Goal: Information Seeking & Learning: Find specific fact

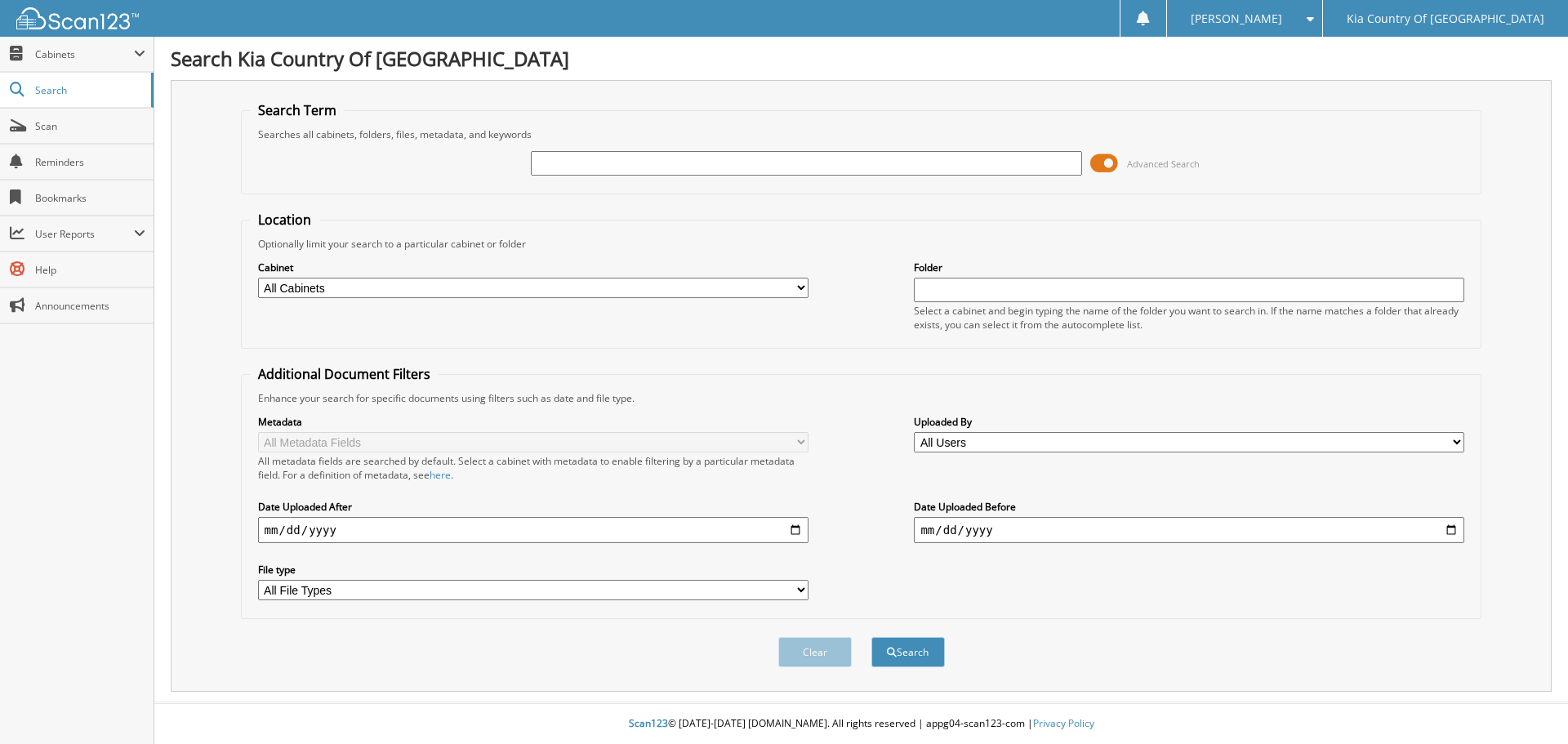
click at [717, 282] on select "All Cabinets ACCOUNTS PAYABLE CAR DEALS CASH REPORTS DEPOSITS PARTS SERVICE RO" at bounding box center [533, 287] width 551 height 20
select select "33215"
click at [258, 278] on select "All Cabinets ACCOUNTS PAYABLE CAR DEALS CASH REPORTS DEPOSITS PARTS SERVICE RO" at bounding box center [533, 287] width 551 height 20
click at [692, 171] on input "text" at bounding box center [805, 162] width 551 height 24
type input "39947"
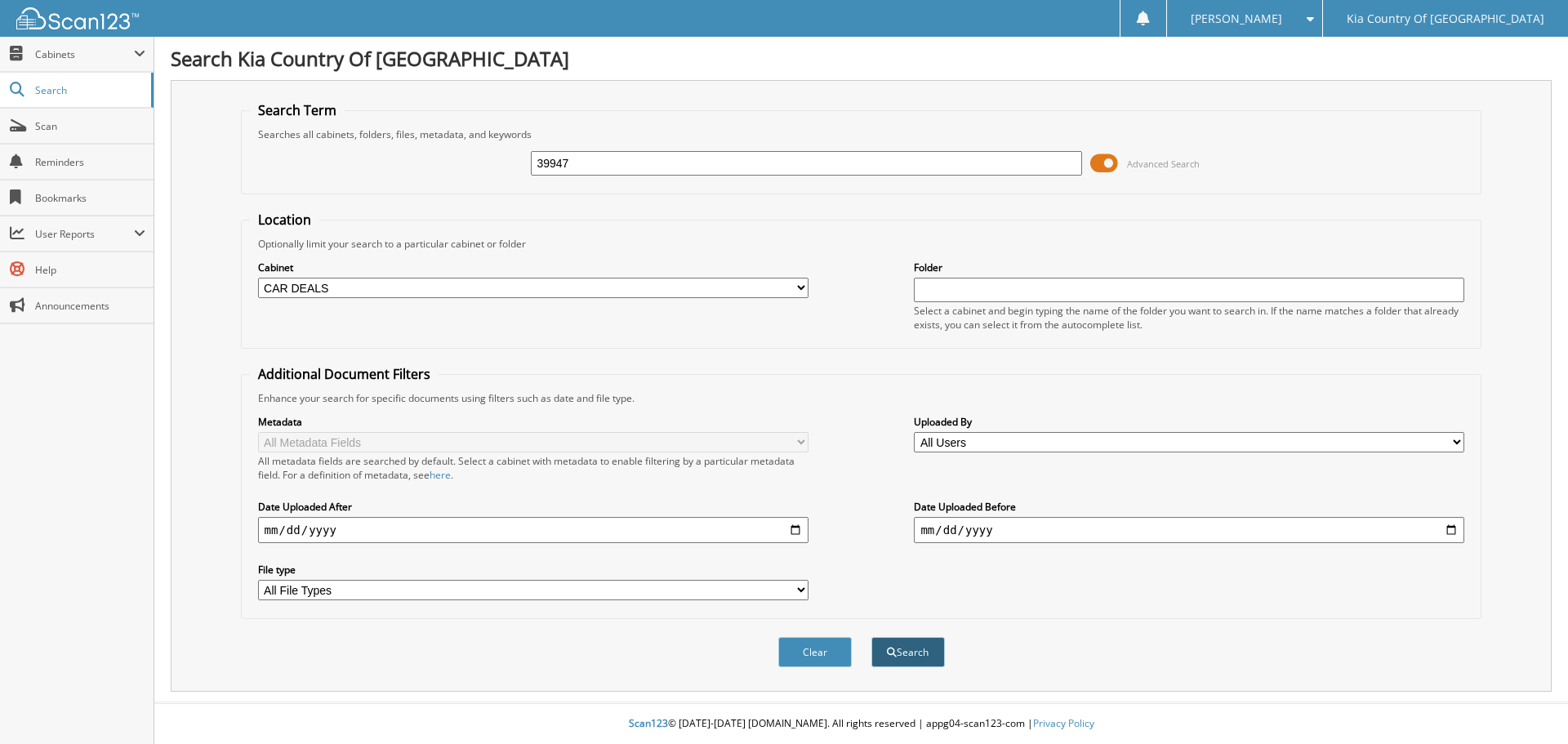
click at [925, 657] on button "Search" at bounding box center [908, 652] width 73 height 30
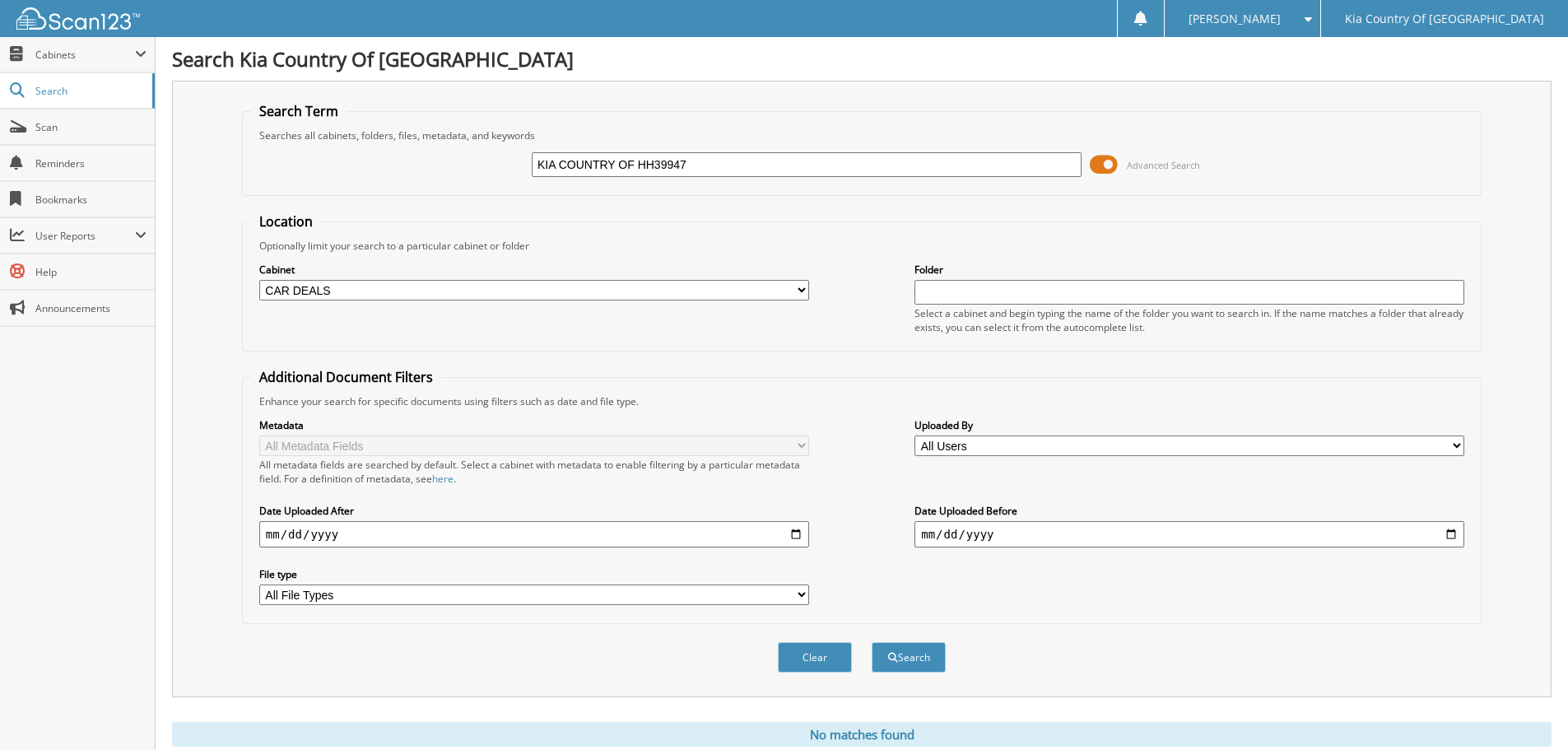
type input "KIA COUNTRY OF HH39947"
click at [872, 642] on button "Search" at bounding box center [908, 657] width 74 height 30
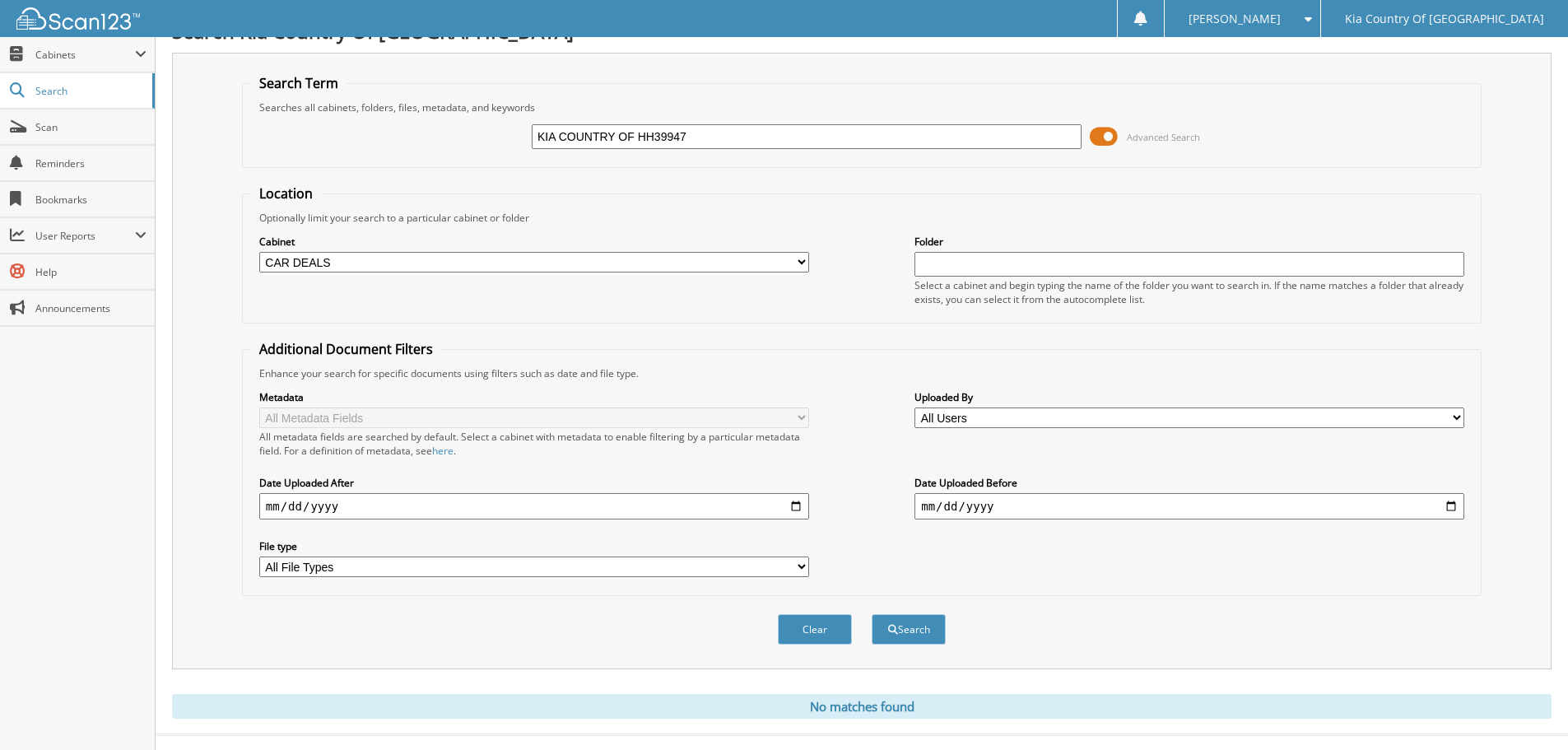
scroll to position [55, 0]
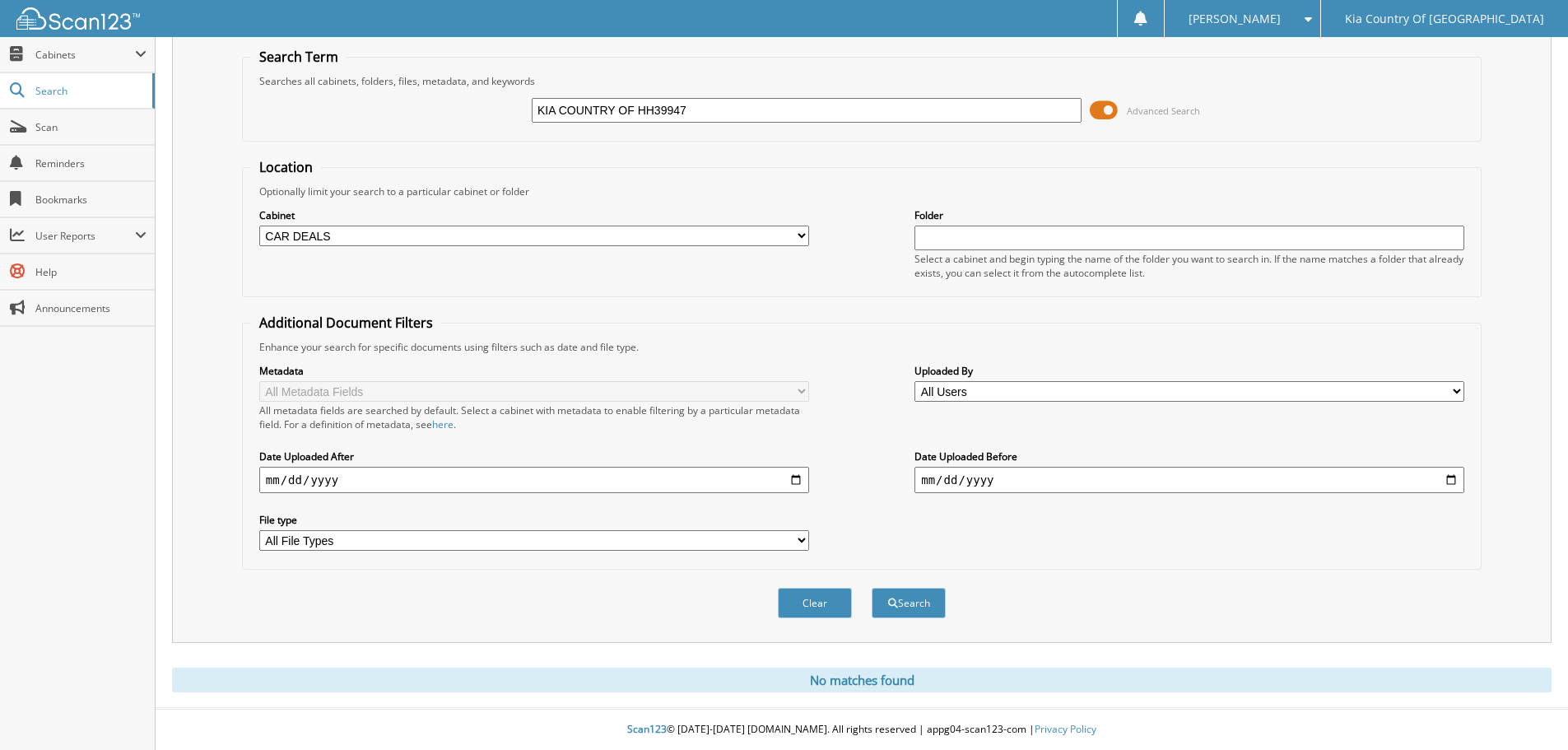
click at [662, 109] on input "KIA COUNTRY OF HH39947" at bounding box center [807, 109] width 550 height 24
click at [717, 110] on input "KIA COUNTRY OF HH39947" at bounding box center [807, 109] width 550 height 24
drag, startPoint x: 717, startPoint y: 110, endPoint x: 550, endPoint y: 110, distance: 167.0
click at [550, 110] on input "KIA COUNTRY OF HH39947" at bounding box center [807, 109] width 550 height 24
click at [61, 122] on span "Scan" at bounding box center [91, 127] width 111 height 14
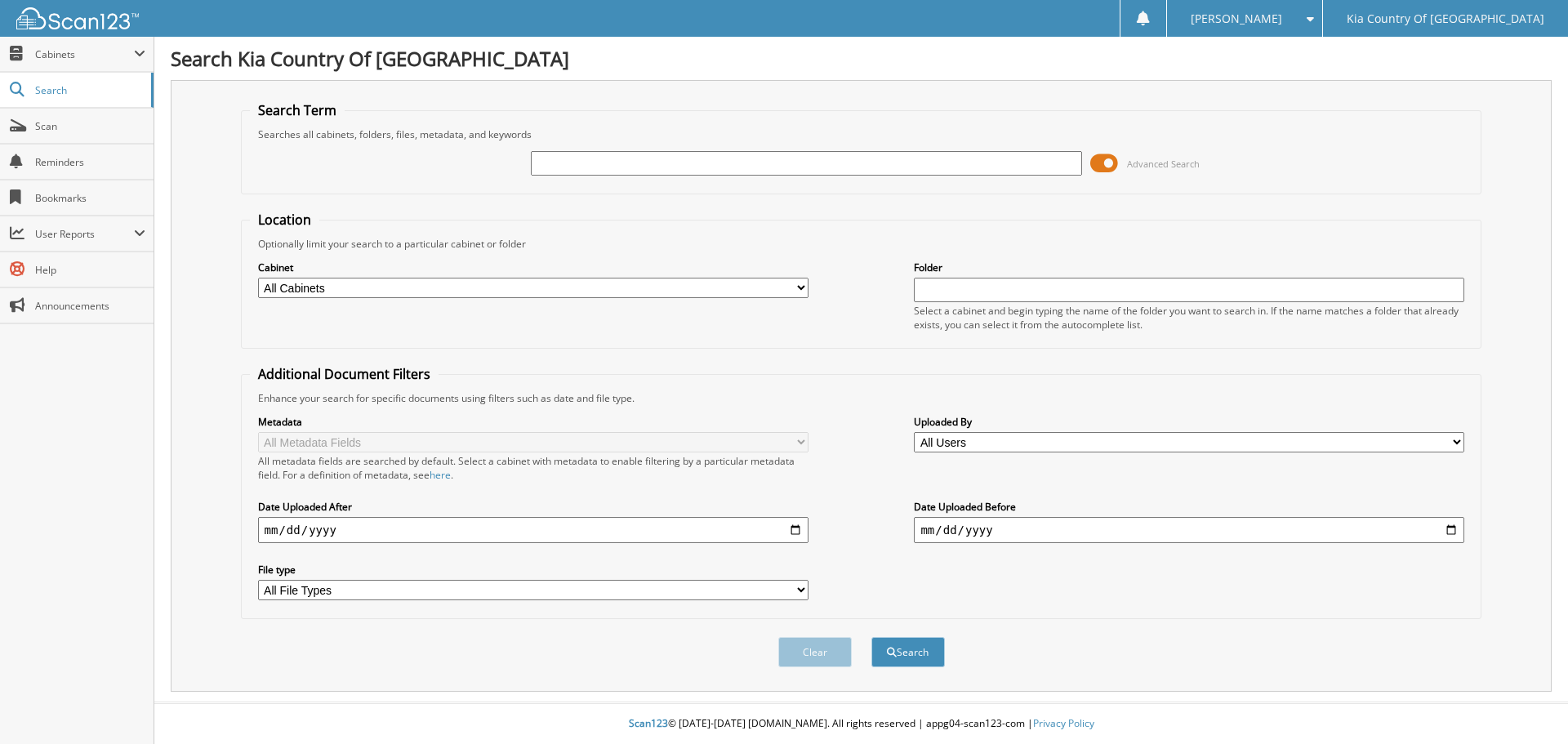
click at [666, 166] on input "text" at bounding box center [805, 162] width 551 height 24
type input "[PERSON_NAME] D# 0039722"
click at [871, 637] on button "Search" at bounding box center [908, 652] width 73 height 30
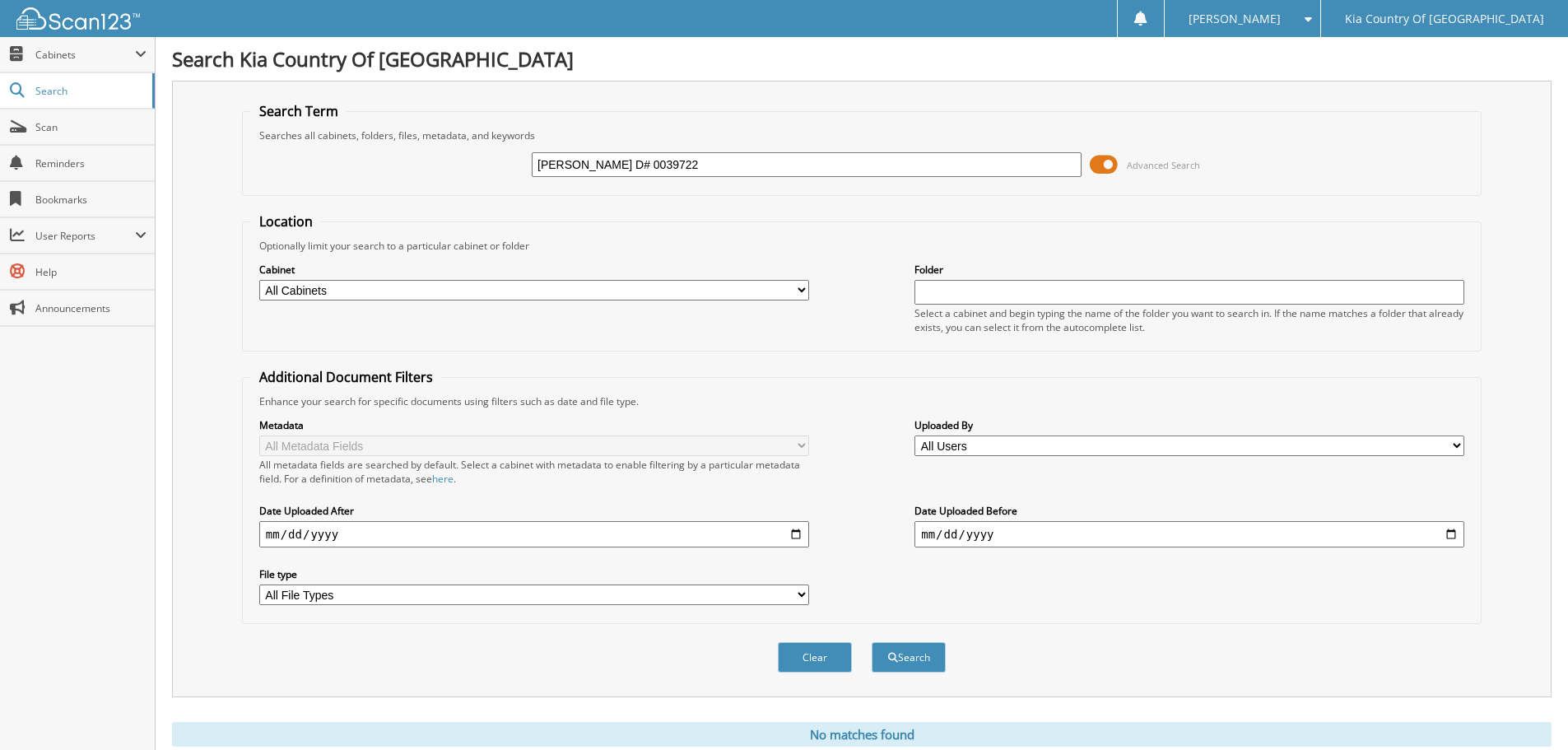
click at [1103, 164] on span at bounding box center [1103, 164] width 28 height 24
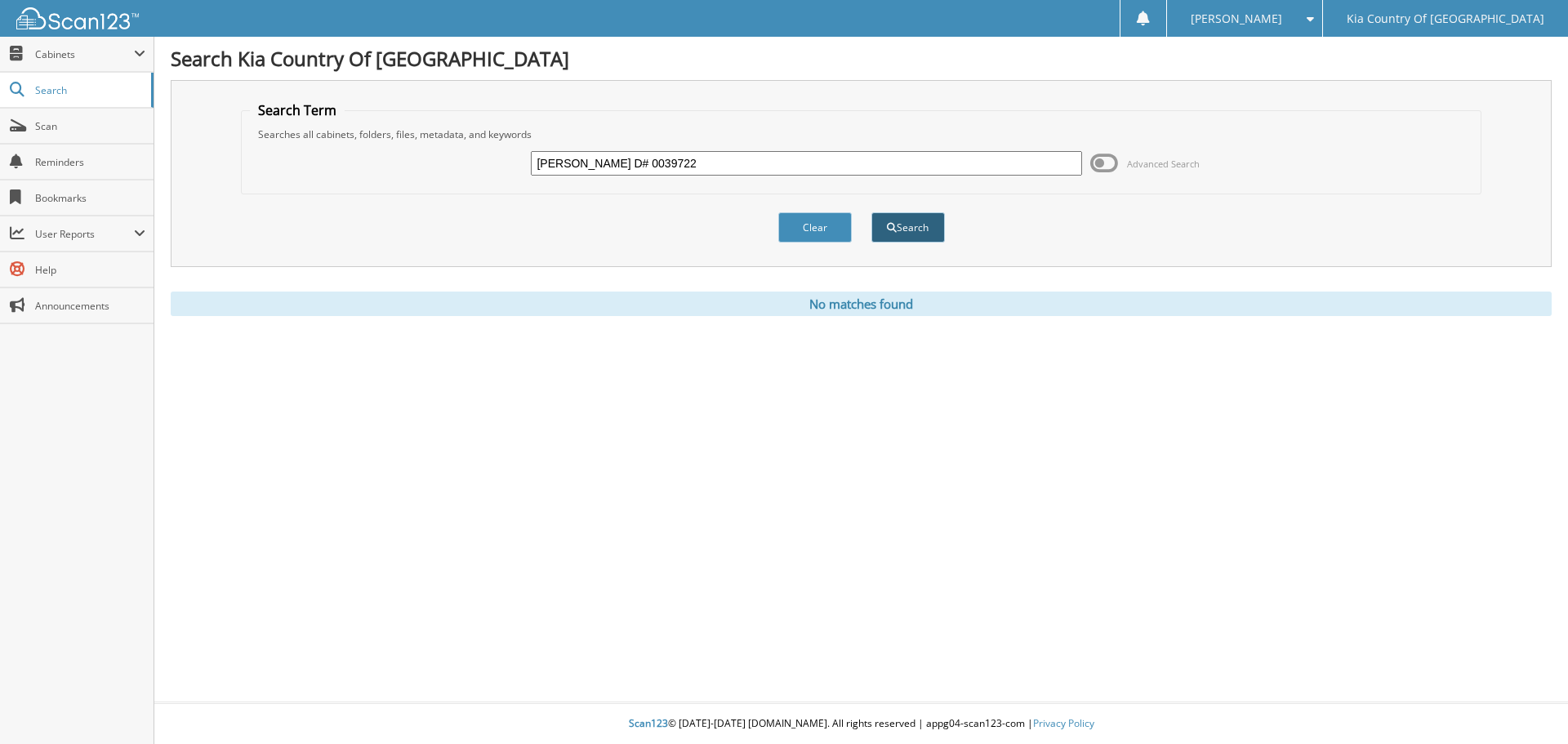
click at [924, 228] on button "Search" at bounding box center [908, 227] width 73 height 30
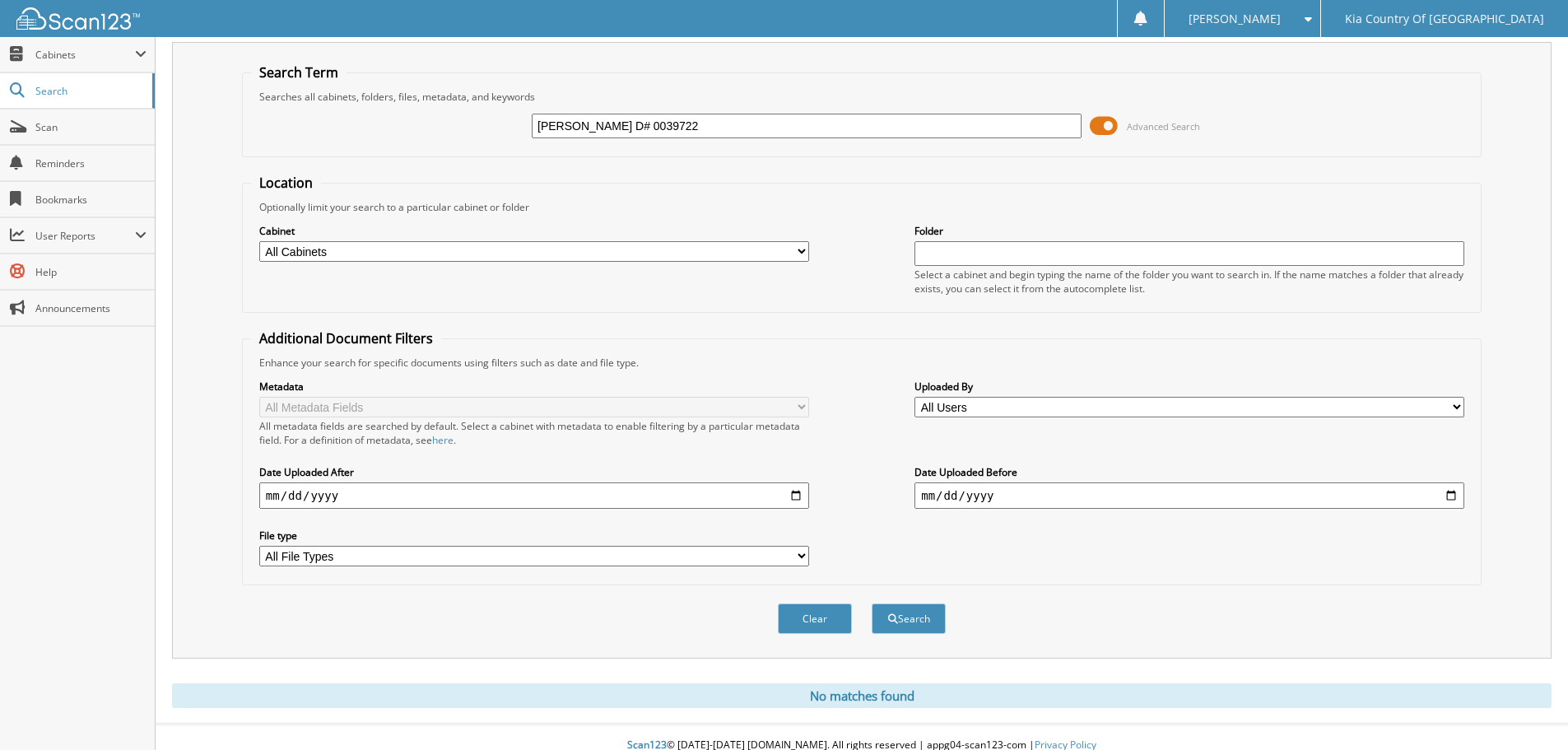
scroll to position [55, 0]
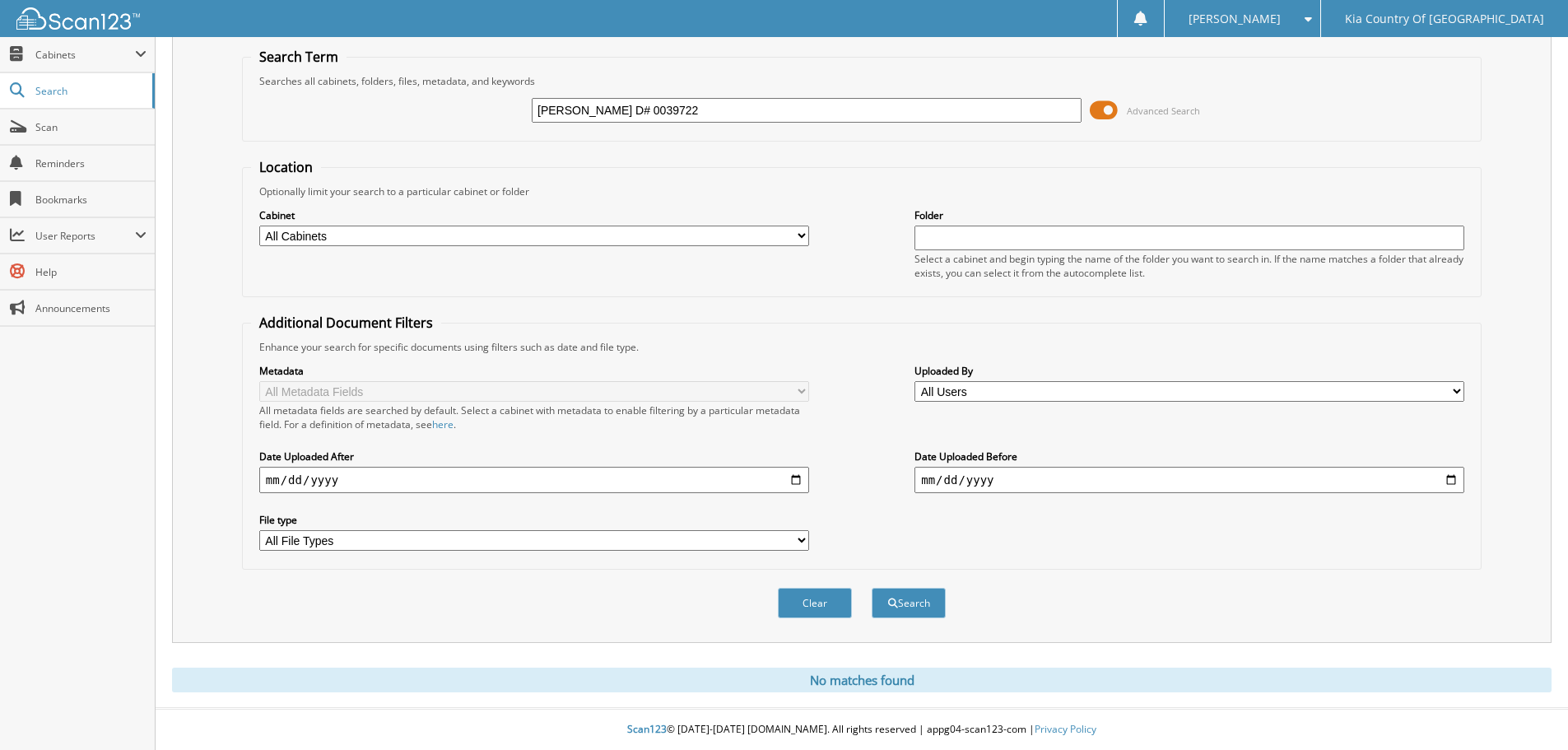
click at [798, 475] on input "date" at bounding box center [535, 480] width 550 height 26
type input "2025-09-11"
click at [350, 235] on select "All Cabinets ACCOUNTS PAYABLE CAR DEALS CASH REPORTS DEPOSITS PARTS SERVICE RO" at bounding box center [535, 235] width 550 height 20
select select "33215"
click at [260, 226] on select "All Cabinets ACCOUNTS PAYABLE CAR DEALS CASH REPORTS DEPOSITS PARTS SERVICE RO" at bounding box center [535, 235] width 550 height 20
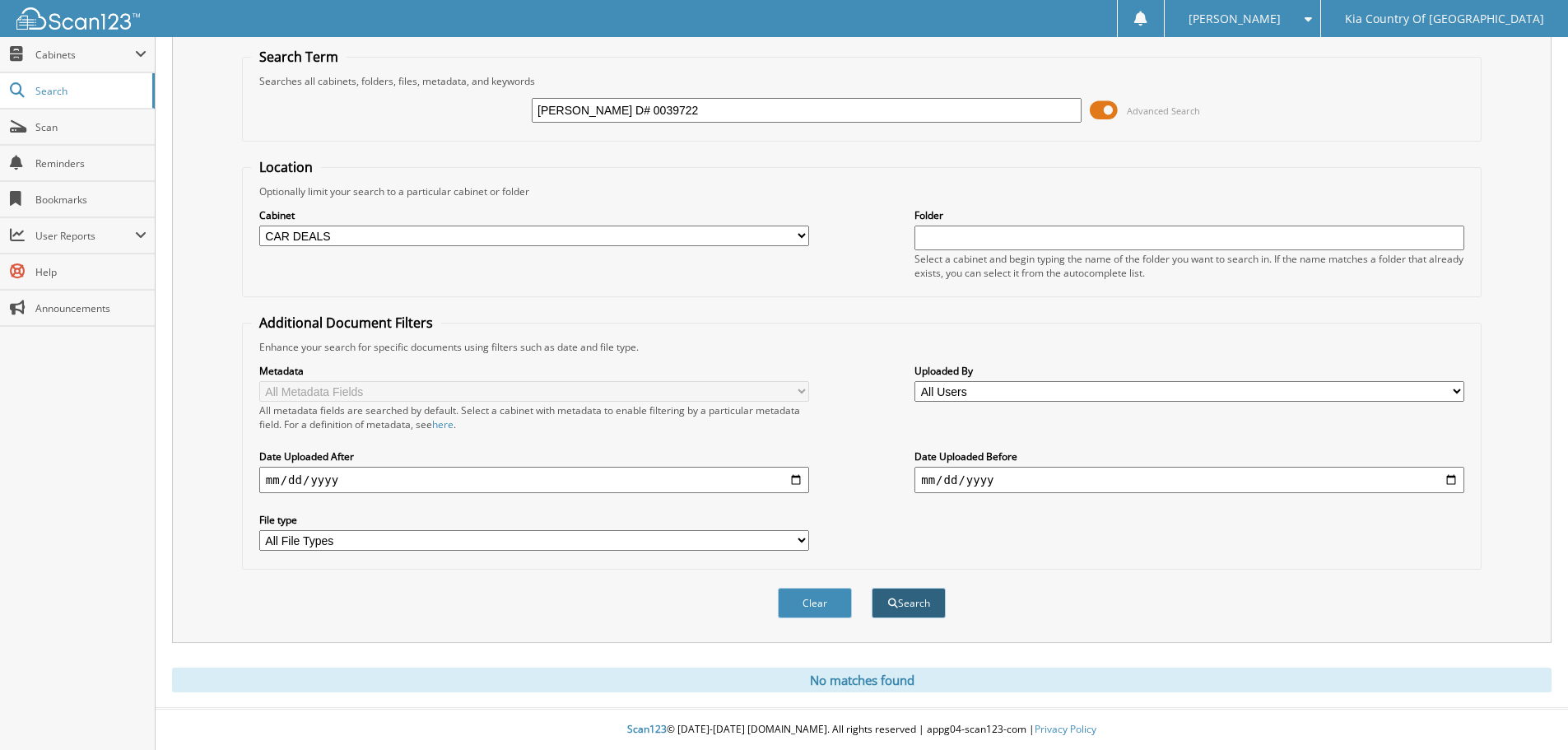
click at [918, 600] on button "Search" at bounding box center [908, 603] width 74 height 30
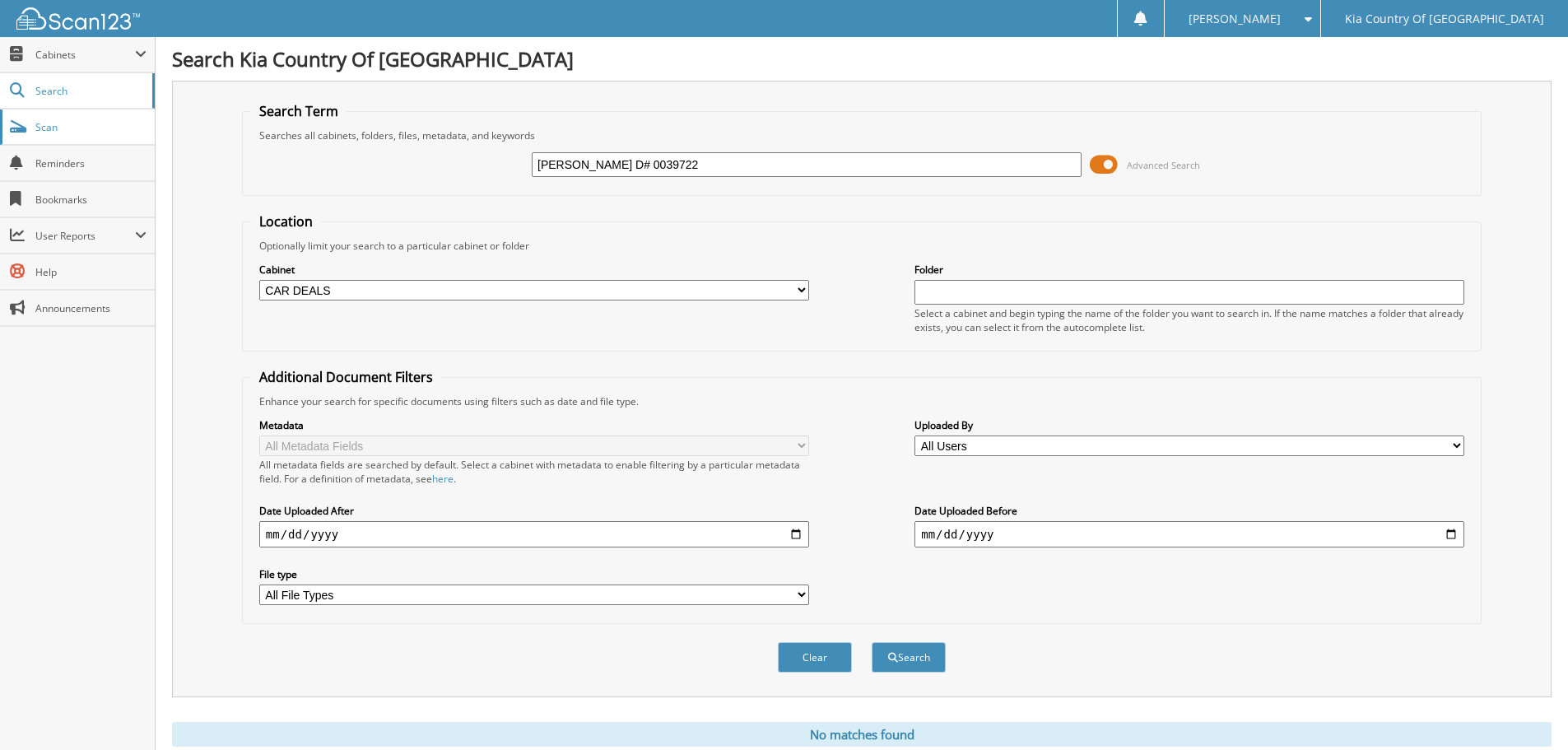
click at [52, 135] on link "Scan" at bounding box center [77, 127] width 155 height 36
